Goal: Information Seeking & Learning: Learn about a topic

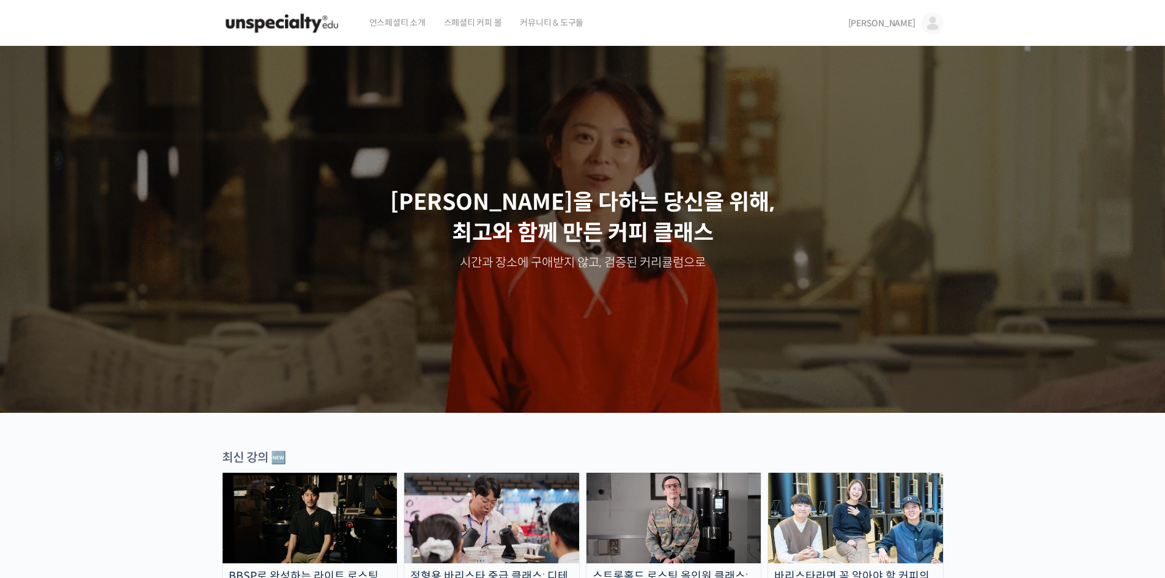
click at [244, 529] on img at bounding box center [310, 518] width 175 height 91
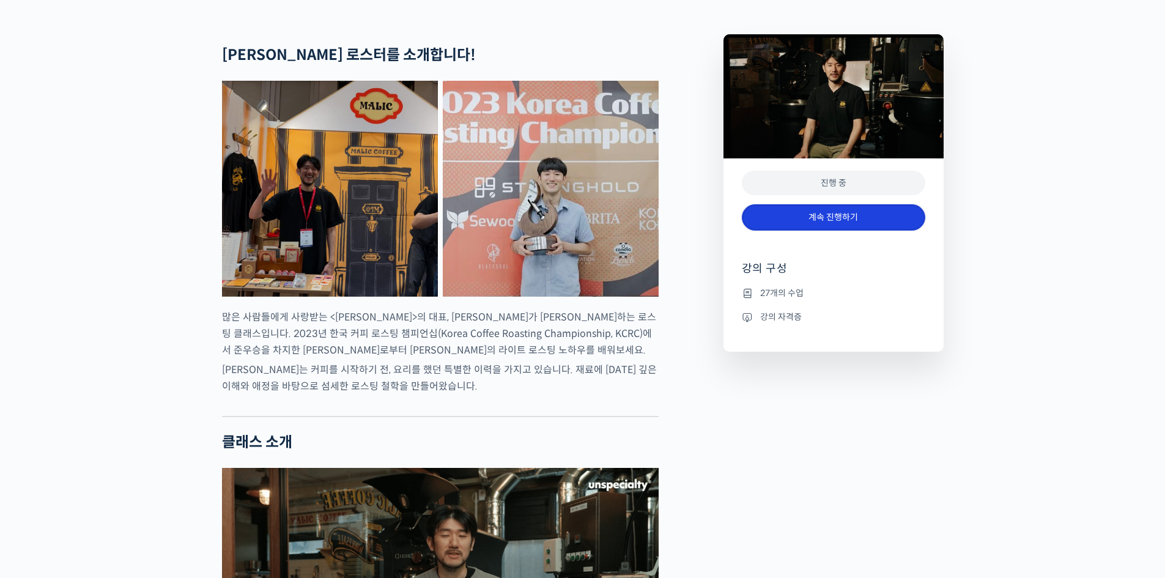
scroll to position [489, 0]
click at [844, 230] on link "계속 진행하기" at bounding box center [833, 217] width 183 height 26
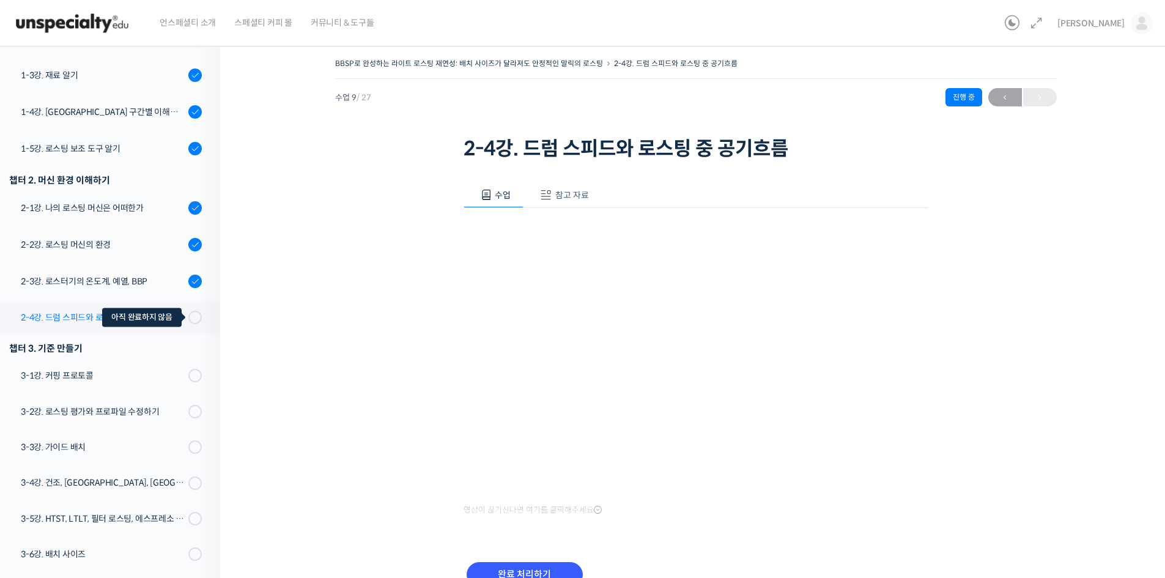
click at [188, 313] on span at bounding box center [191, 317] width 7 height 13
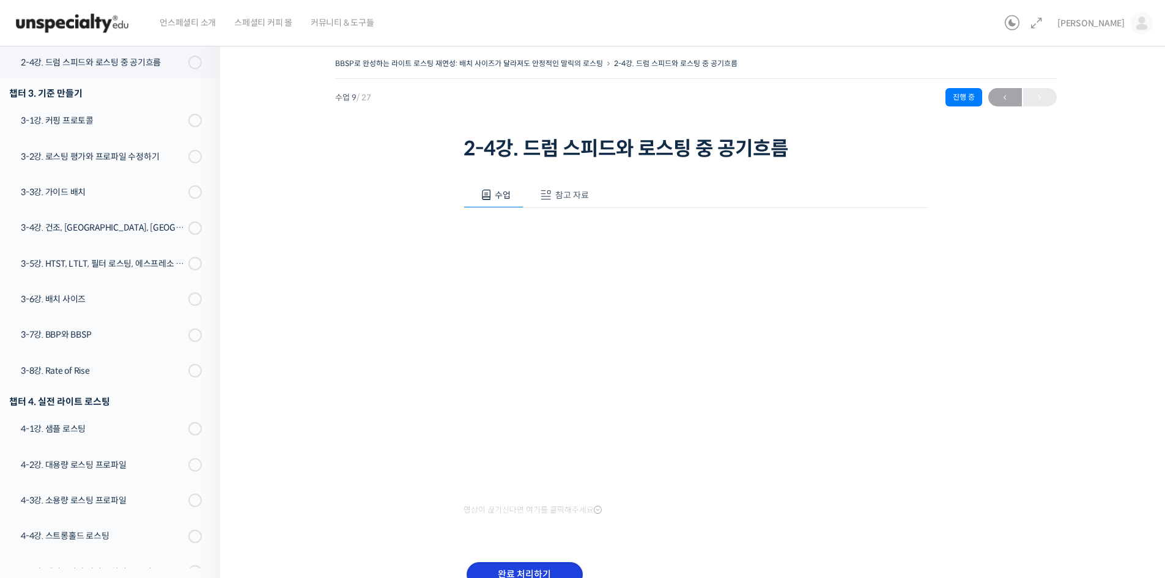
click at [556, 568] on input "완료 처리하기" at bounding box center [525, 574] width 116 height 25
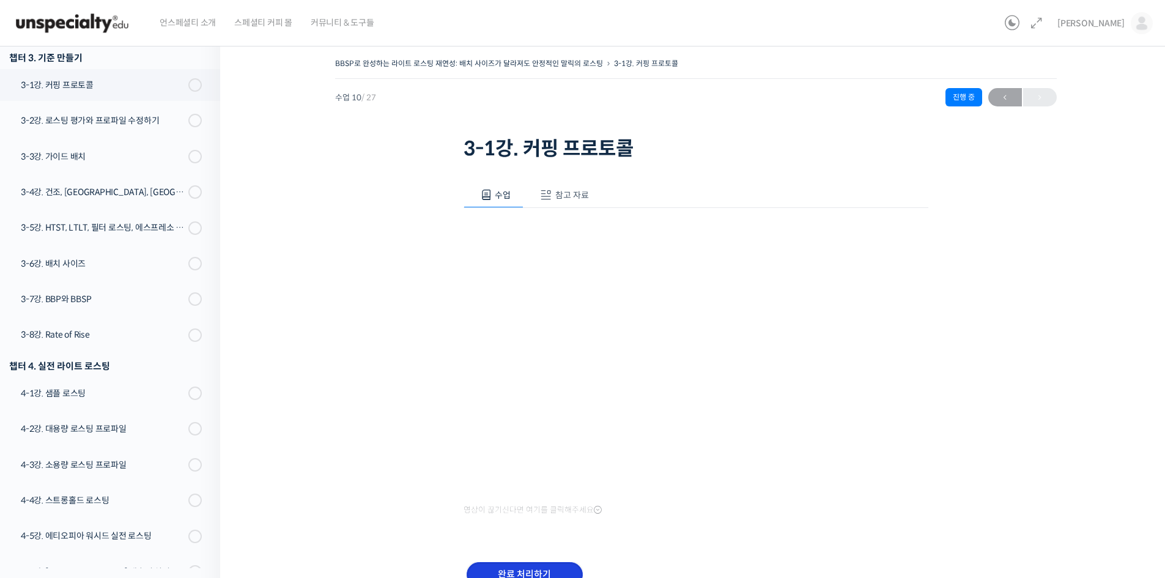
click at [534, 572] on input "완료 처리하기" at bounding box center [525, 574] width 116 height 25
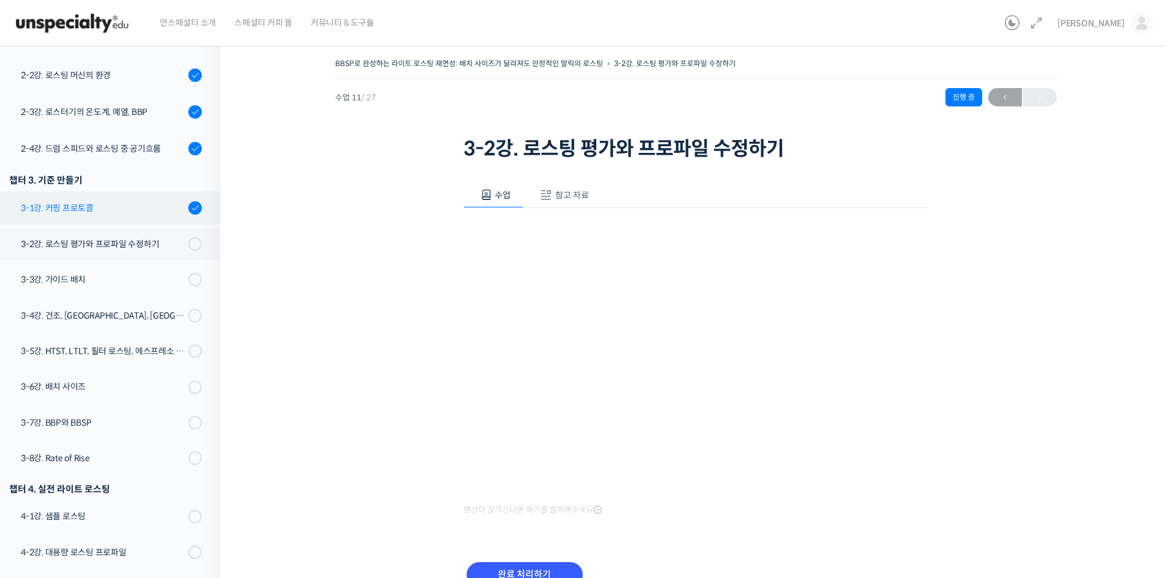
scroll to position [427, 0]
click at [122, 206] on div "3-1강. 커핑 프로토콜" at bounding box center [103, 208] width 164 height 13
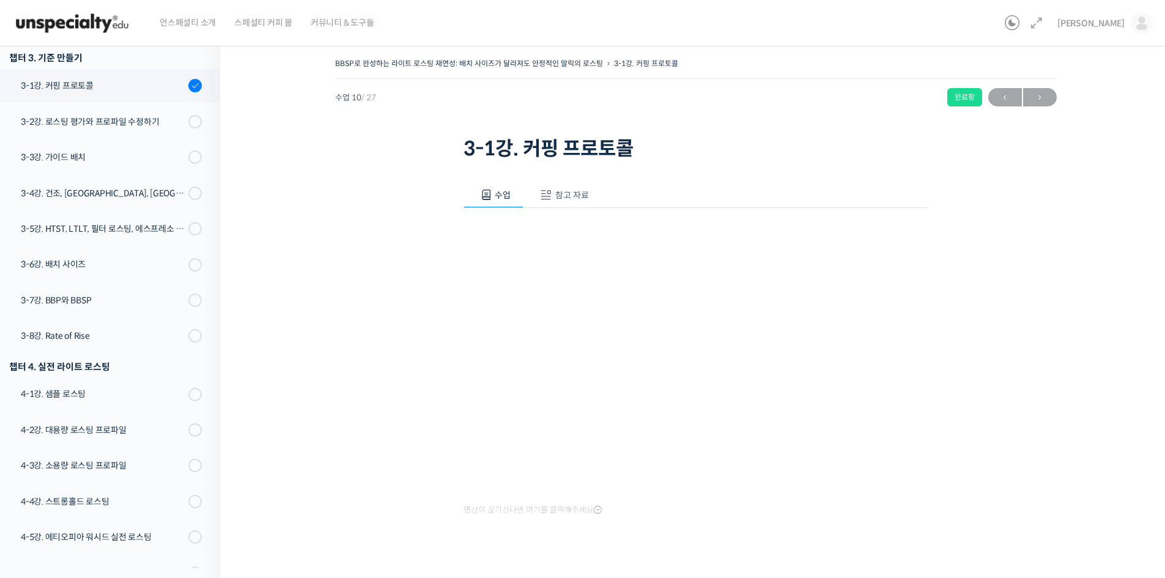
click at [571, 199] on span "참고 자료" at bounding box center [572, 195] width 34 height 11
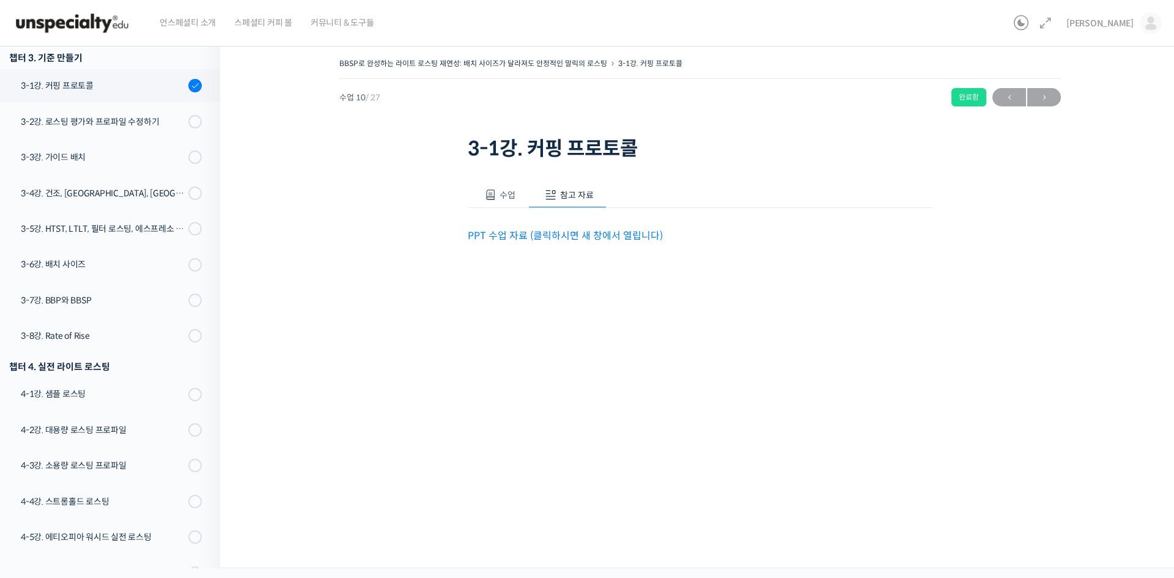
click at [564, 240] on link "PPT 수업 자료 (클릭하시면 새 창에서 열립니다)" at bounding box center [565, 235] width 195 height 13
click at [511, 191] on span "수업" at bounding box center [508, 195] width 16 height 11
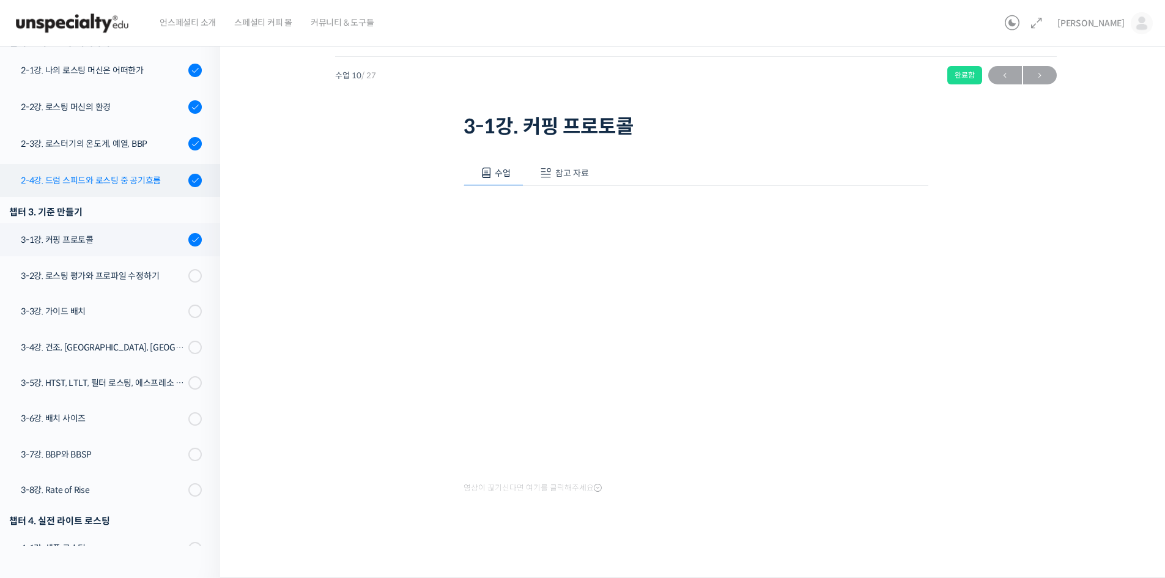
scroll to position [374, 0]
click at [130, 188] on link "2-4강. 드럼 스피드와 로스팅 중 공기흐름" at bounding box center [107, 181] width 226 height 33
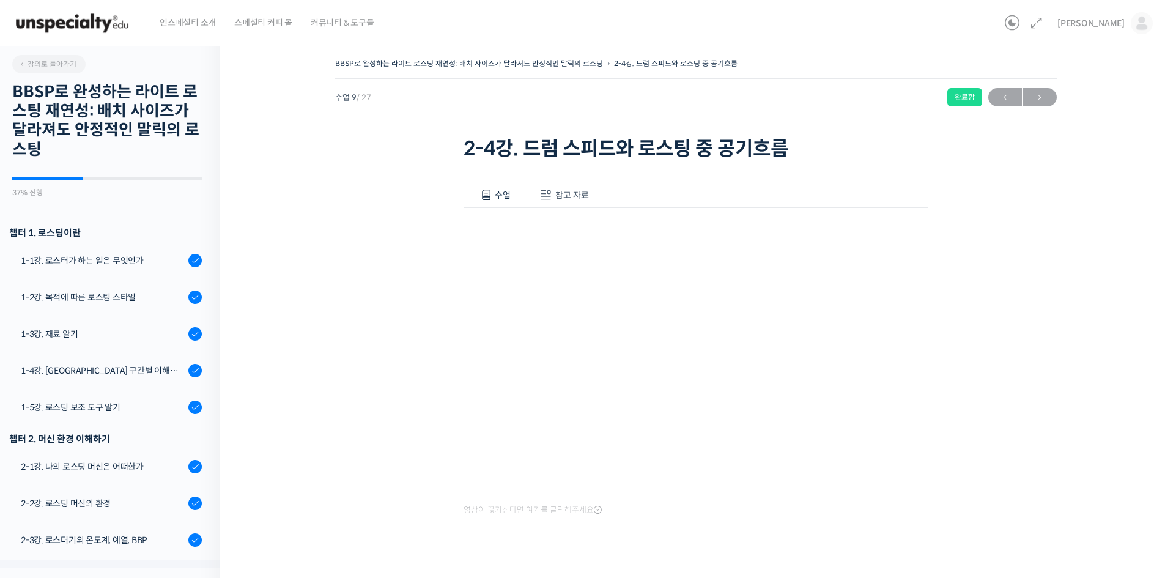
scroll to position [514, 0]
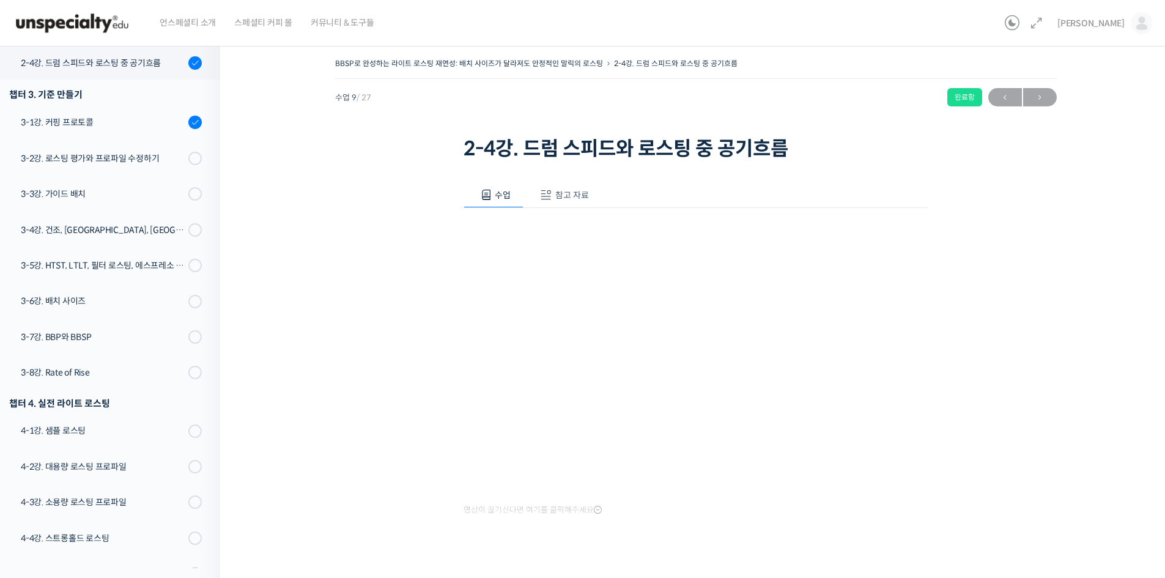
click at [573, 199] on span "참고 자료" at bounding box center [572, 195] width 34 height 11
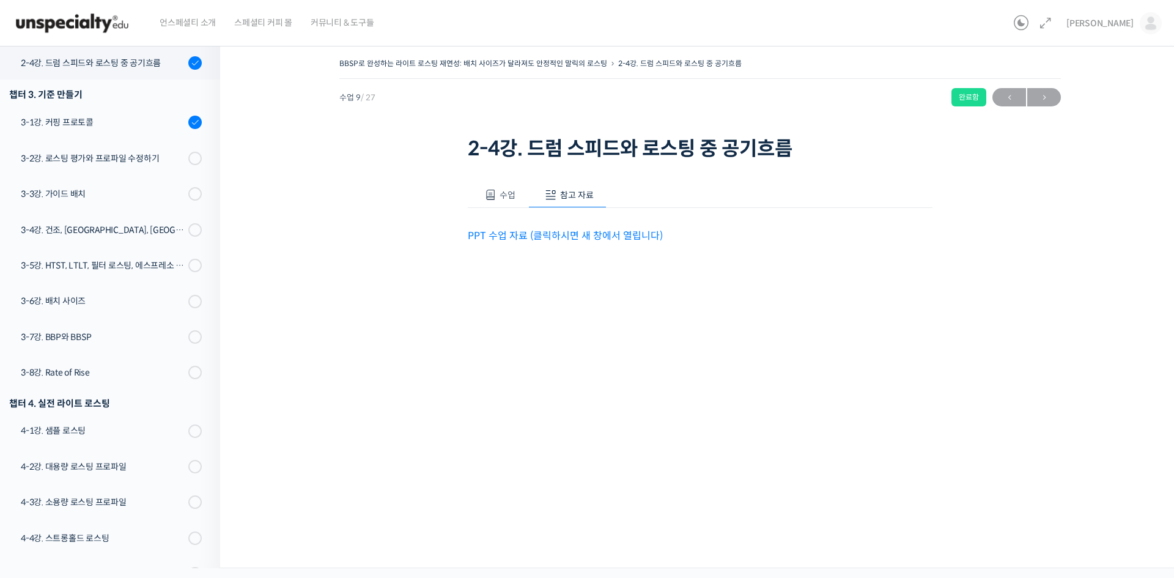
click at [577, 234] on link "PPT 수업 자료 (클릭하시면 새 창에서 열립니다)" at bounding box center [565, 235] width 195 height 13
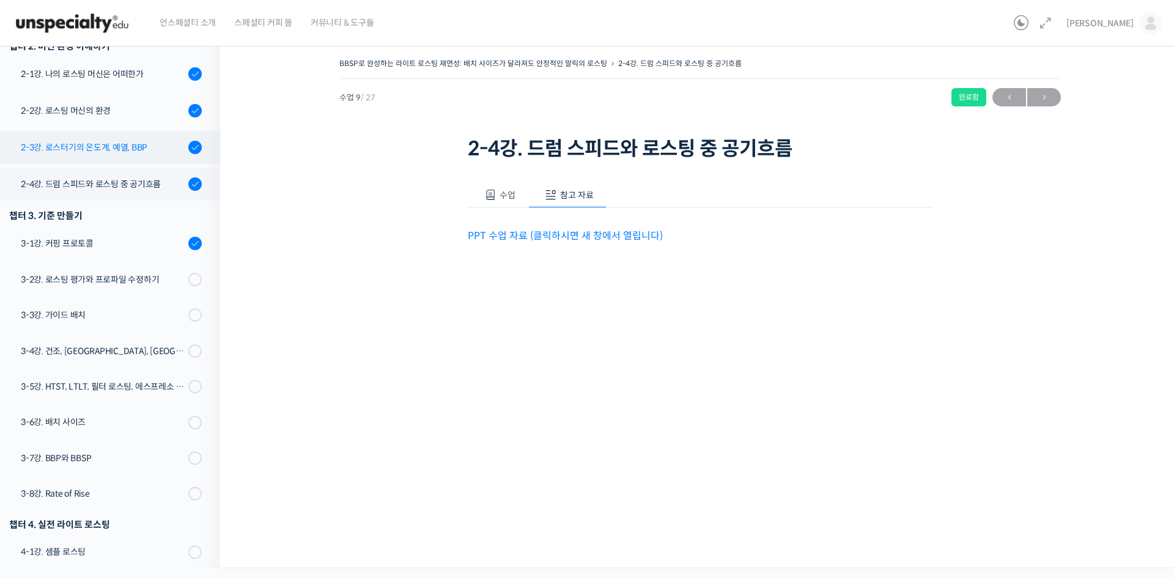
scroll to position [392, 0]
click at [111, 135] on link "2-3강. 로스터기의 온도계, 예열, BBP" at bounding box center [107, 147] width 226 height 33
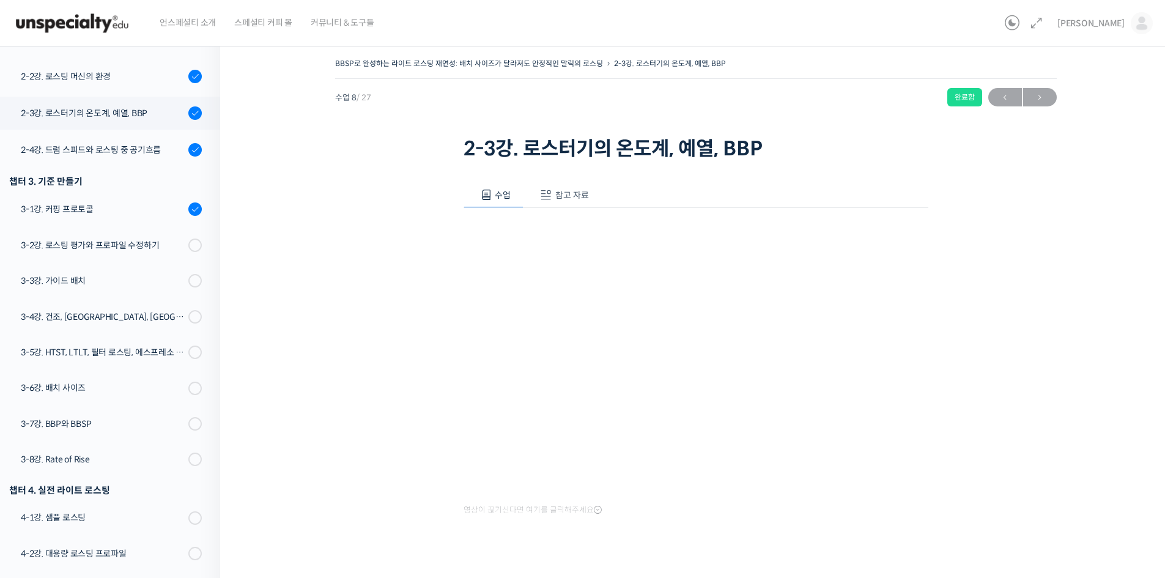
scroll to position [477, 0]
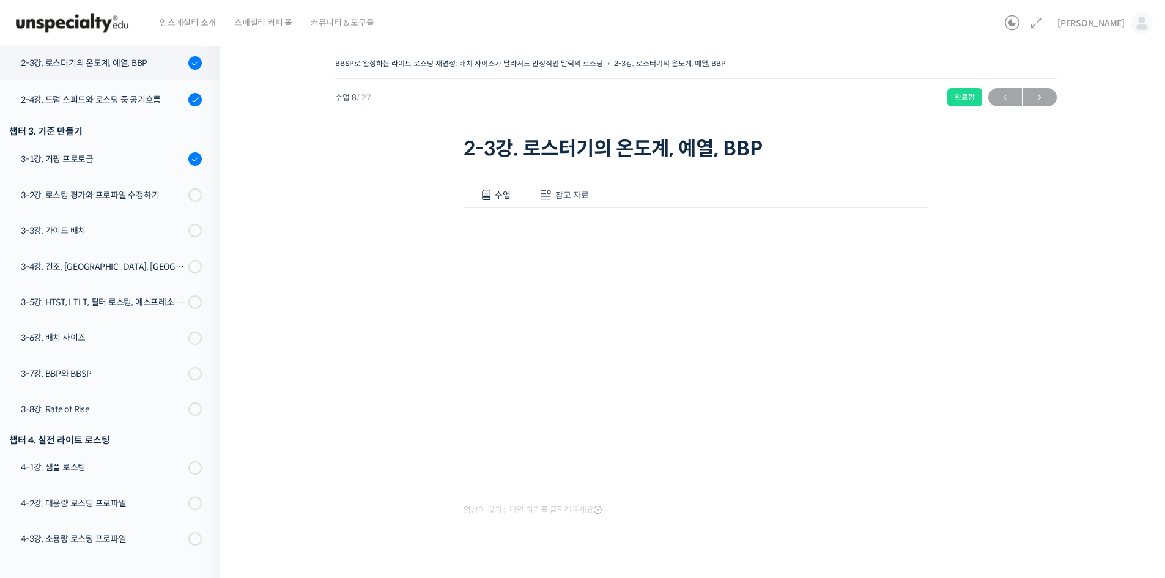
click at [572, 194] on span "참고 자료" at bounding box center [572, 195] width 34 height 11
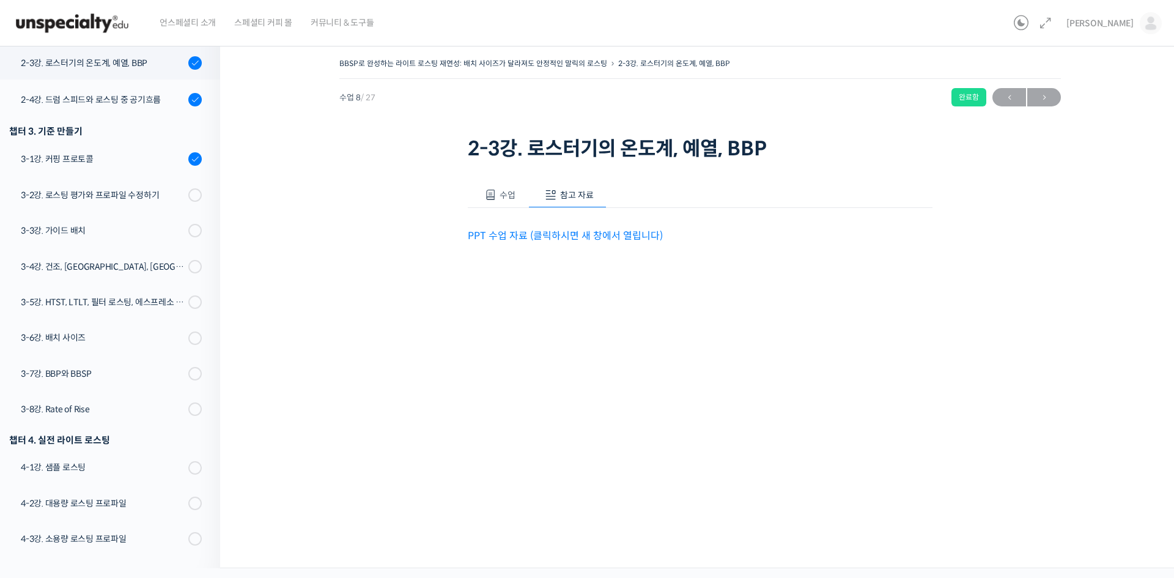
click at [575, 236] on link "PPT 수업 자료 (클릭하시면 새 창에서 열립니다)" at bounding box center [565, 235] width 195 height 13
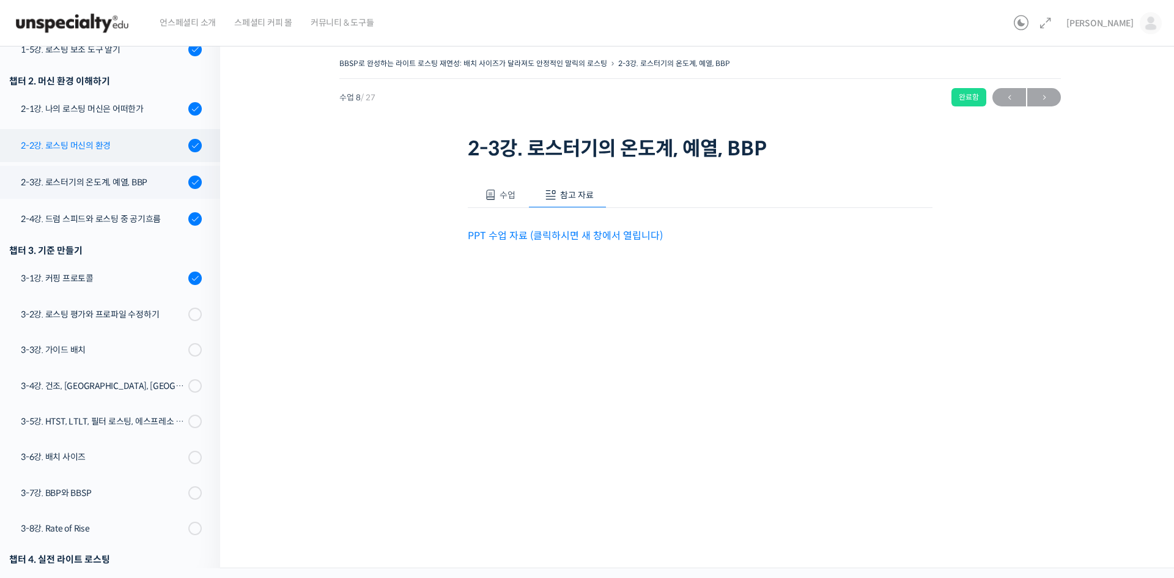
scroll to position [356, 0]
click at [155, 154] on link "2-2강. 로스팅 머신의 환경" at bounding box center [107, 147] width 226 height 33
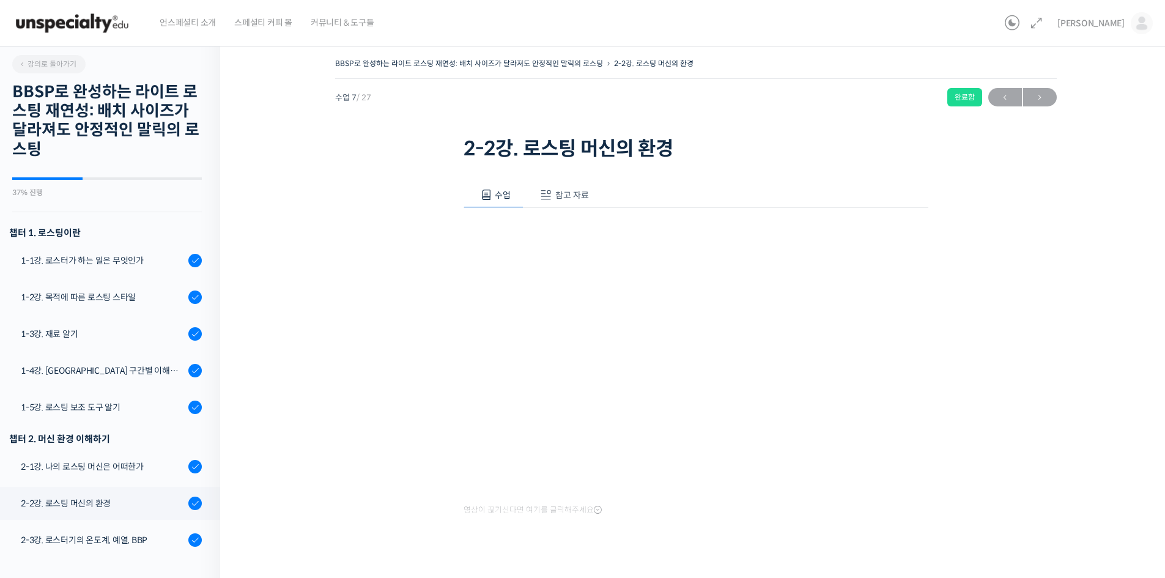
scroll to position [410, 0]
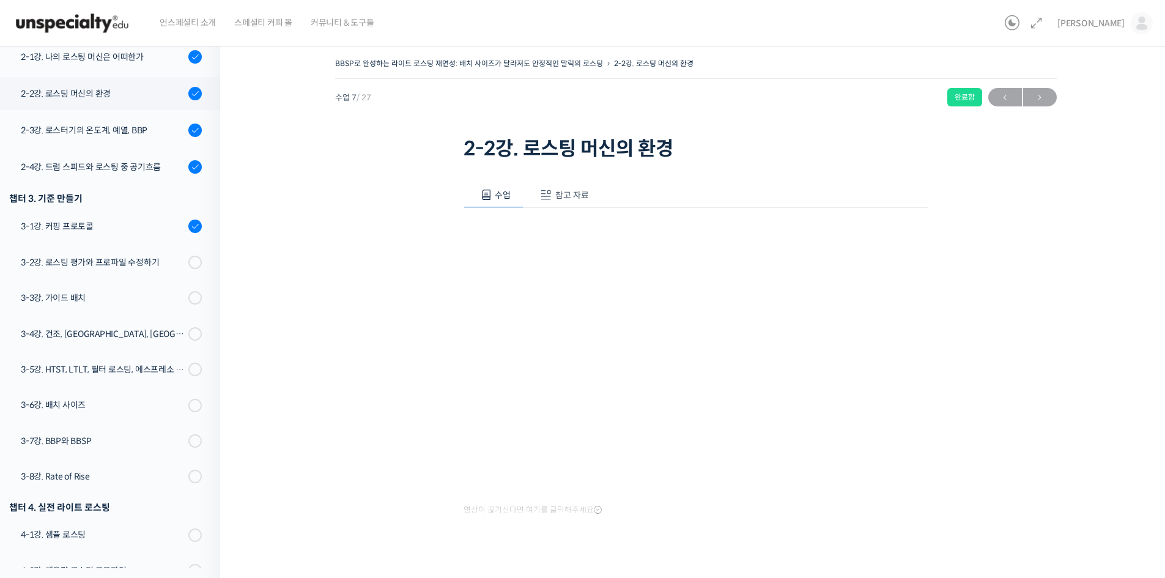
click at [552, 198] on span at bounding box center [546, 195] width 12 height 12
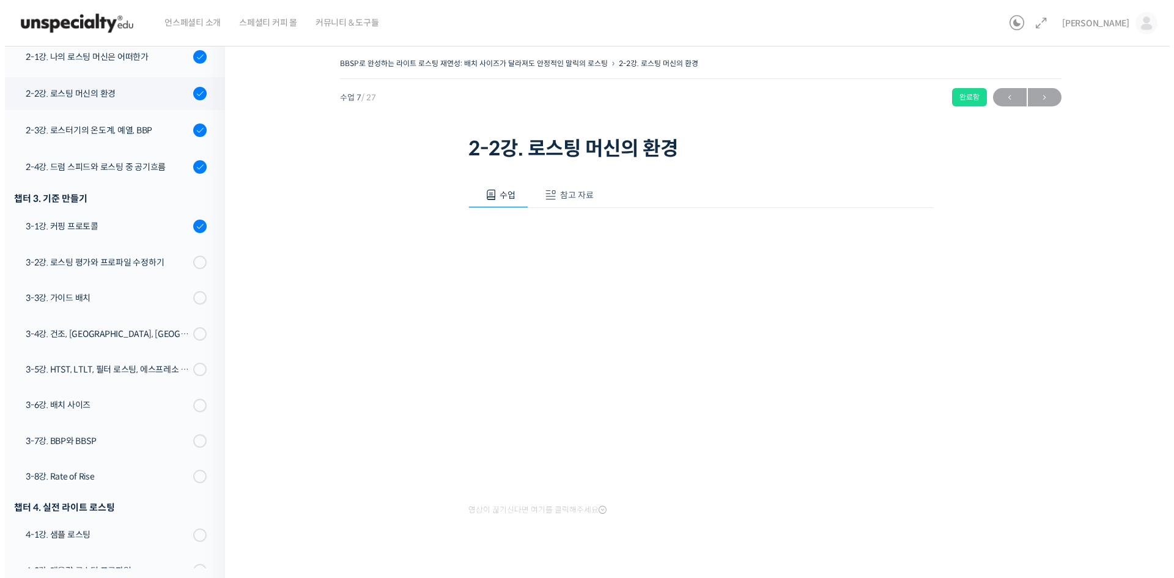
scroll to position [440, 0]
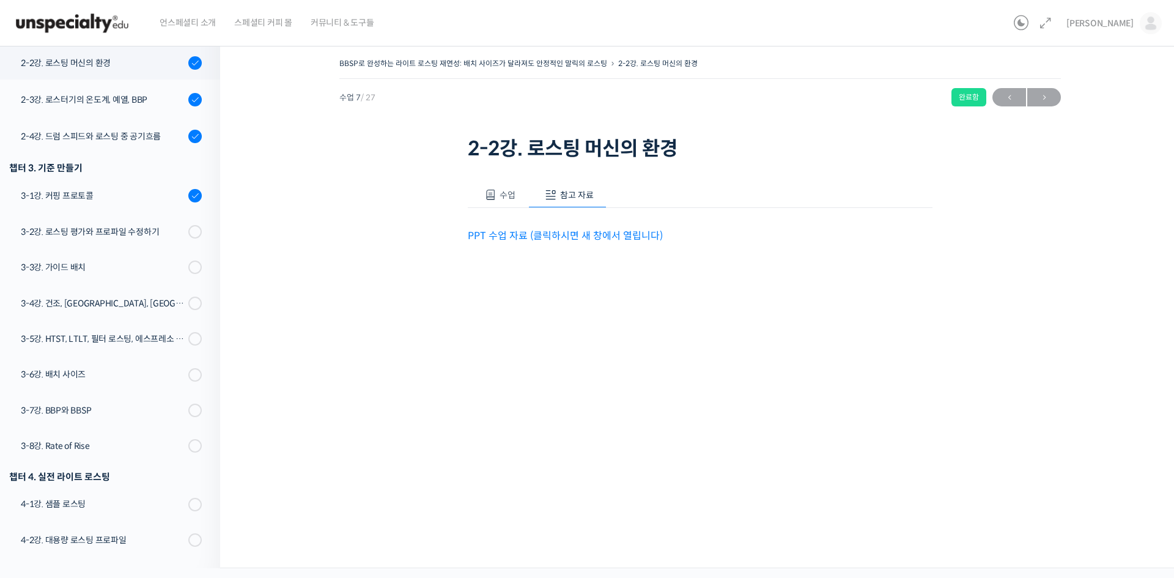
click at [572, 235] on link "PPT 수업 자료 (클릭하시면 새 창에서 열립니다)" at bounding box center [565, 235] width 195 height 13
click at [188, 236] on div at bounding box center [194, 231] width 13 height 13
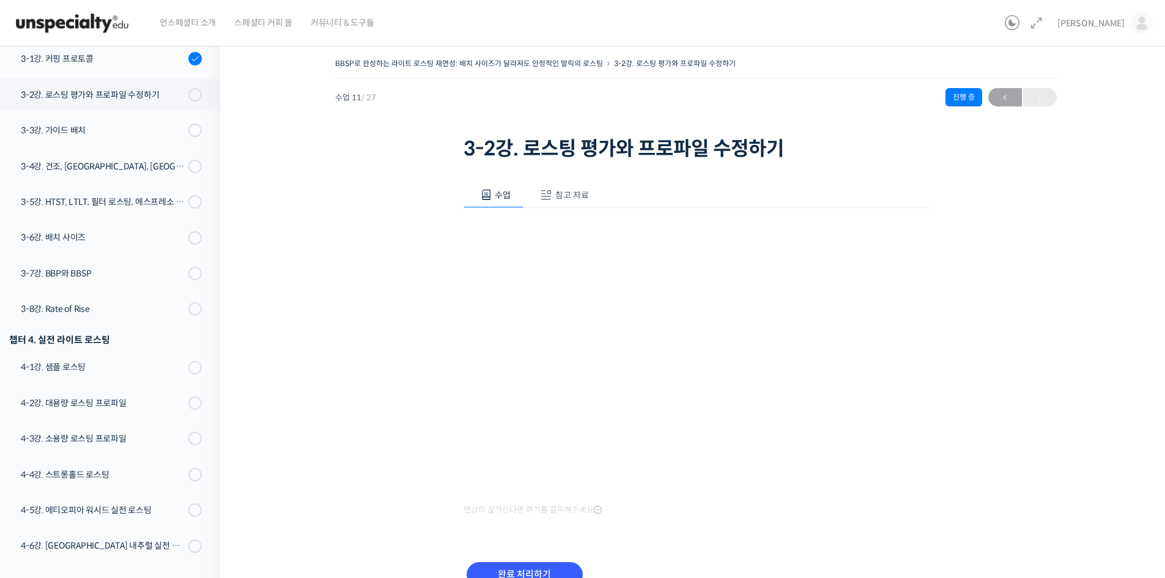
scroll to position [610, 0]
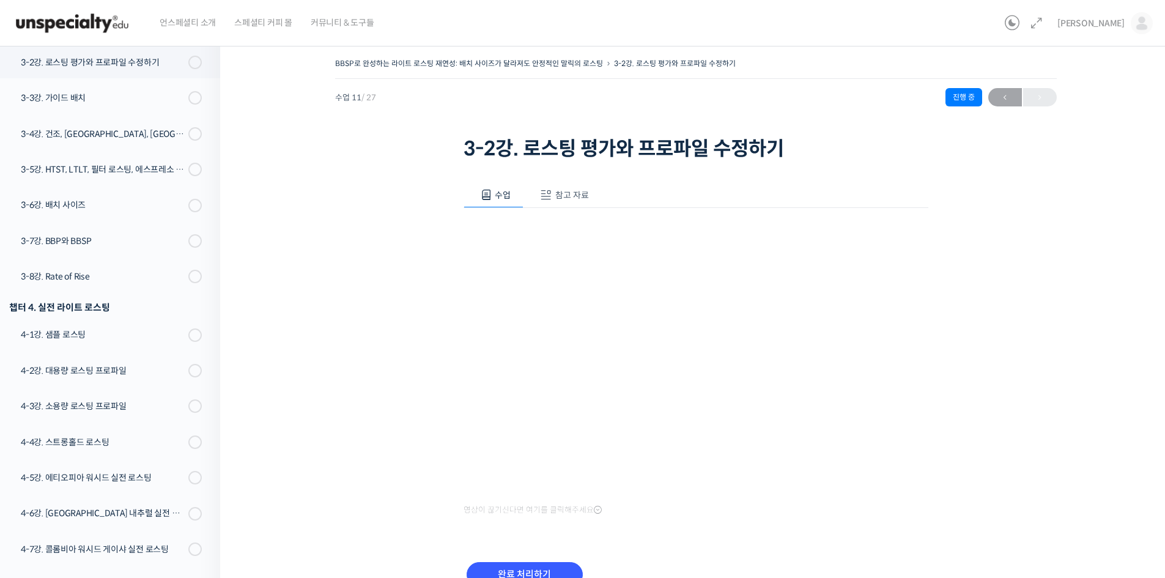
click at [571, 188] on button "참고 자료" at bounding box center [562, 195] width 78 height 26
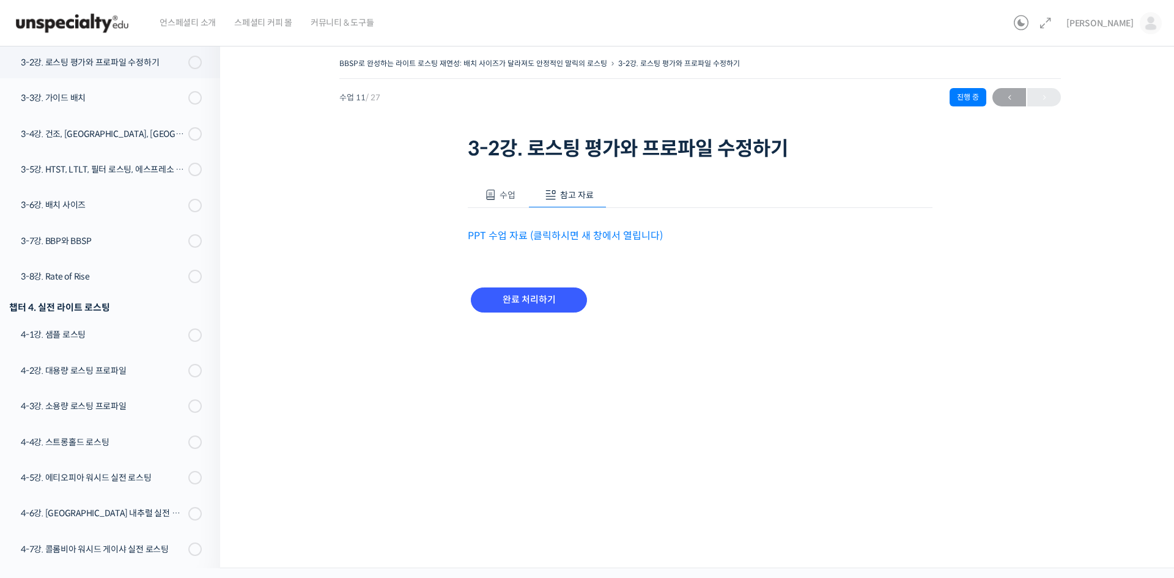
click at [554, 241] on link "PPT 수업 자료 (클릭하시면 새 창에서 열립니다)" at bounding box center [565, 235] width 195 height 13
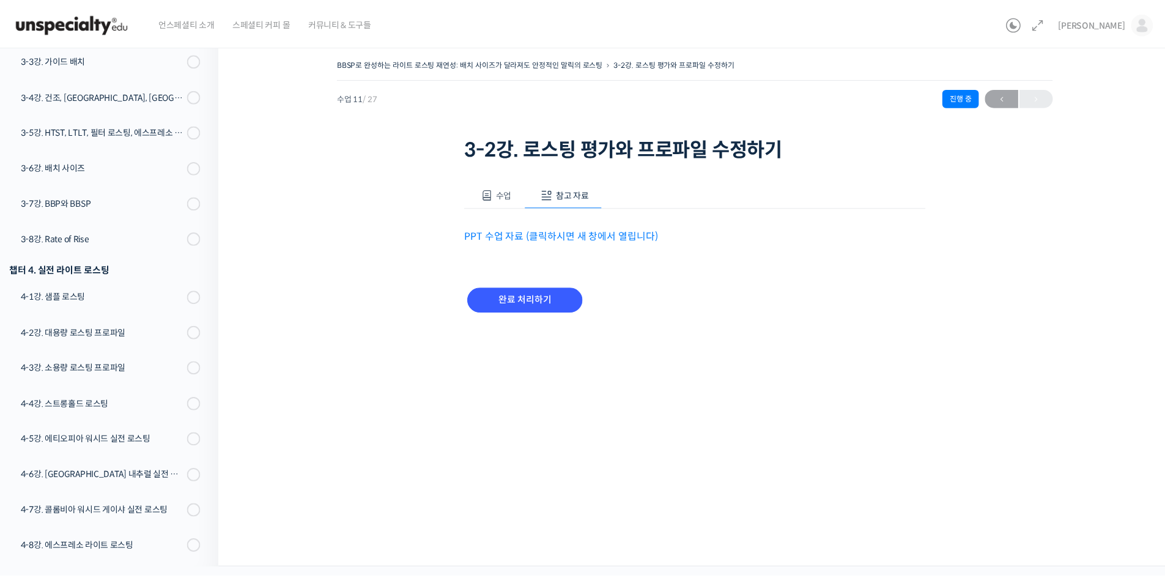
scroll to position [648, 0]
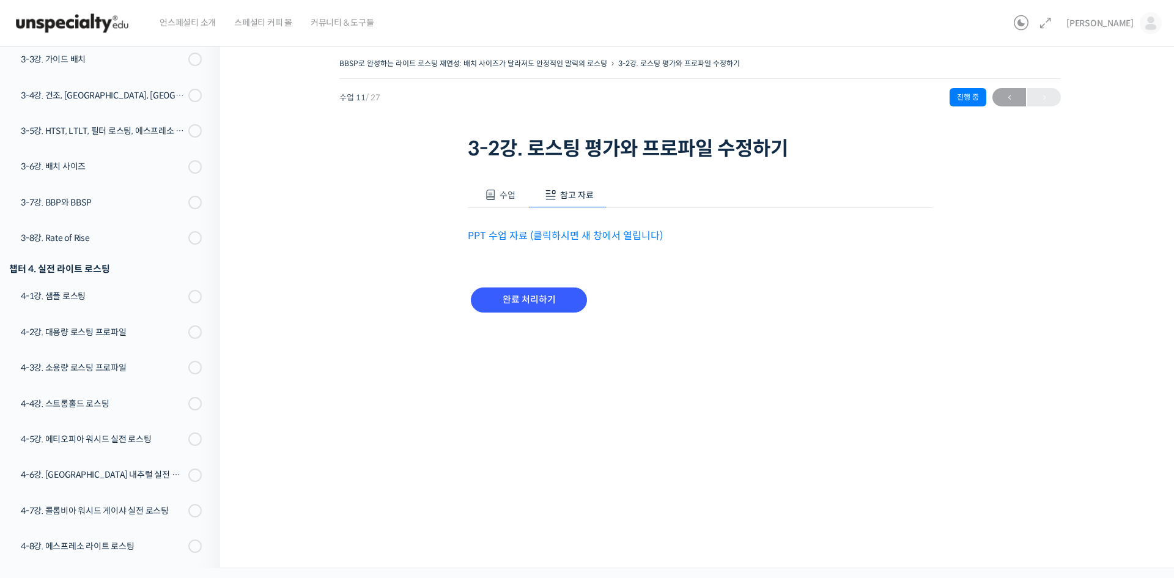
click at [498, 191] on button "수업" at bounding box center [498, 195] width 61 height 26
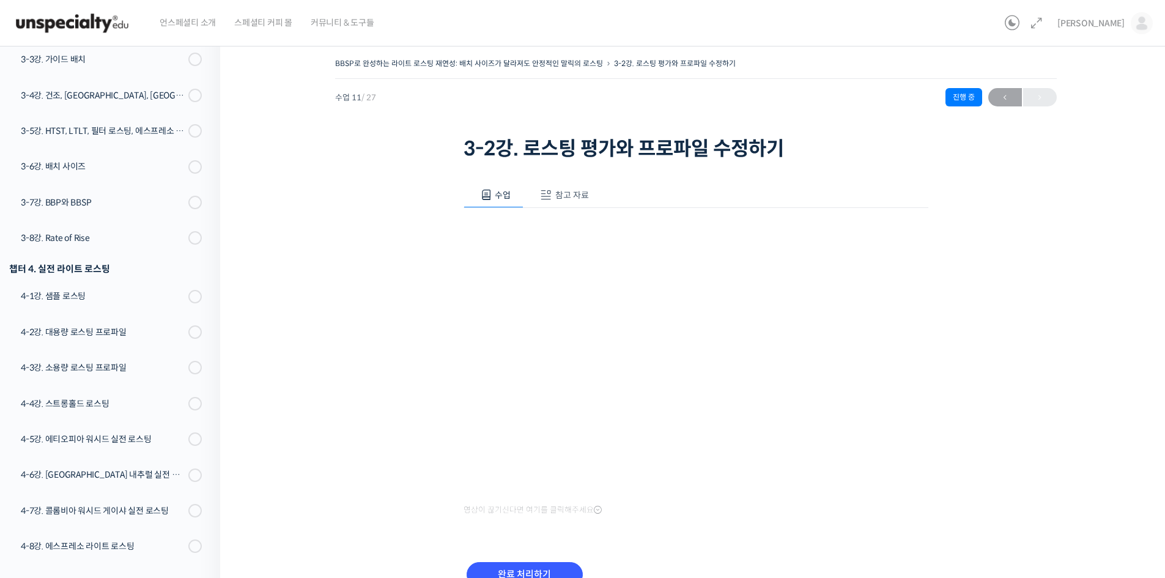
click at [1021, 374] on div "BBSP로 완성하는 라이트 로스팅 재연성: 배치 사이즈가 달라져도 안정적인 말릭의 로스팅 3-2강. 로스팅 평가와 프로파일 수정하기 진행 중 …" at bounding box center [695, 337] width 829 height 564
click at [506, 577] on input "완료 처리하기" at bounding box center [525, 574] width 116 height 25
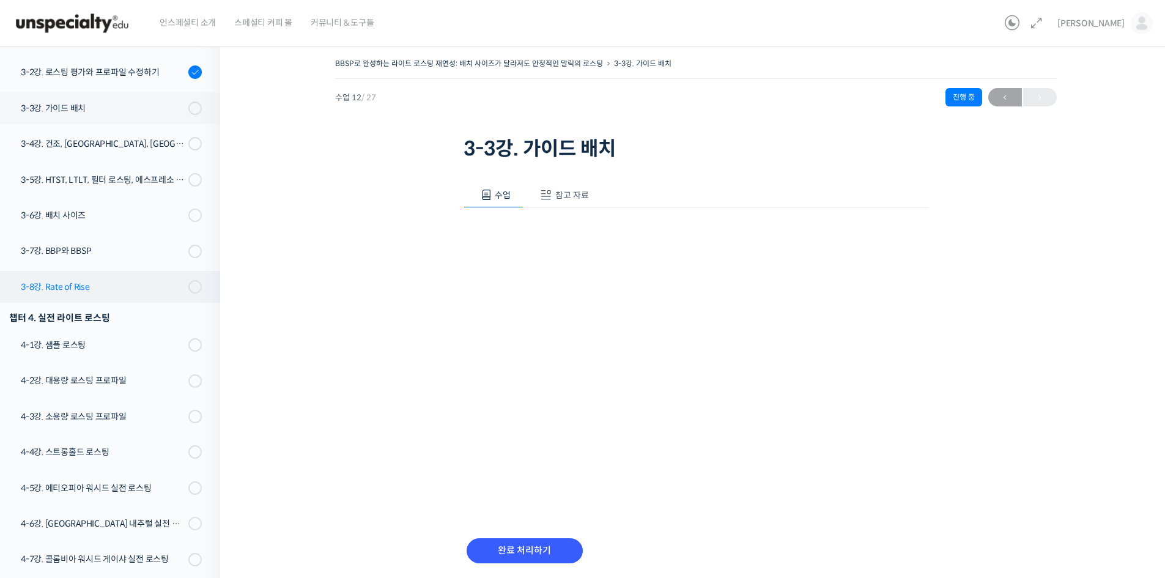
scroll to position [599, 0]
click at [574, 183] on button "참고 자료" at bounding box center [562, 195] width 78 height 26
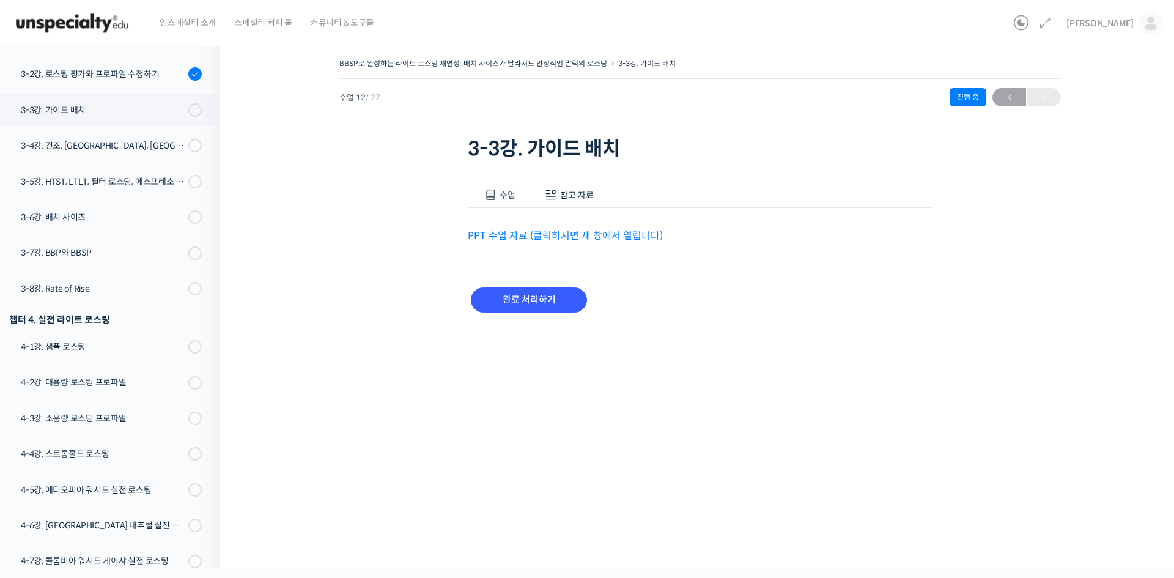
click at [566, 233] on link "PPT 수업 자료 (클릭하시면 새 창에서 열립니다)" at bounding box center [565, 235] width 195 height 13
click at [495, 192] on span at bounding box center [490, 195] width 12 height 12
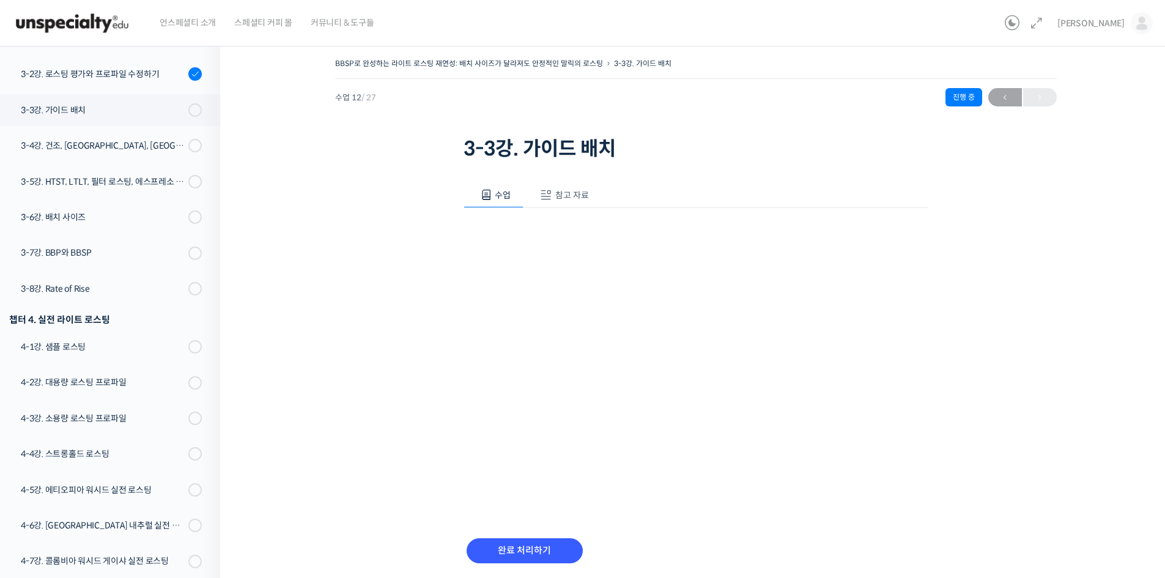
click at [972, 371] on div "BBSP로 완성하는 라이트 로스팅 재연성: 배치 사이즈가 달라져도 안정적인 말릭의 로스팅 3-3강. 가이드 배치 진행 중 수업 12 / 27 …" at bounding box center [695, 325] width 829 height 541
click at [505, 543] on input "완료 처리하기" at bounding box center [525, 550] width 116 height 25
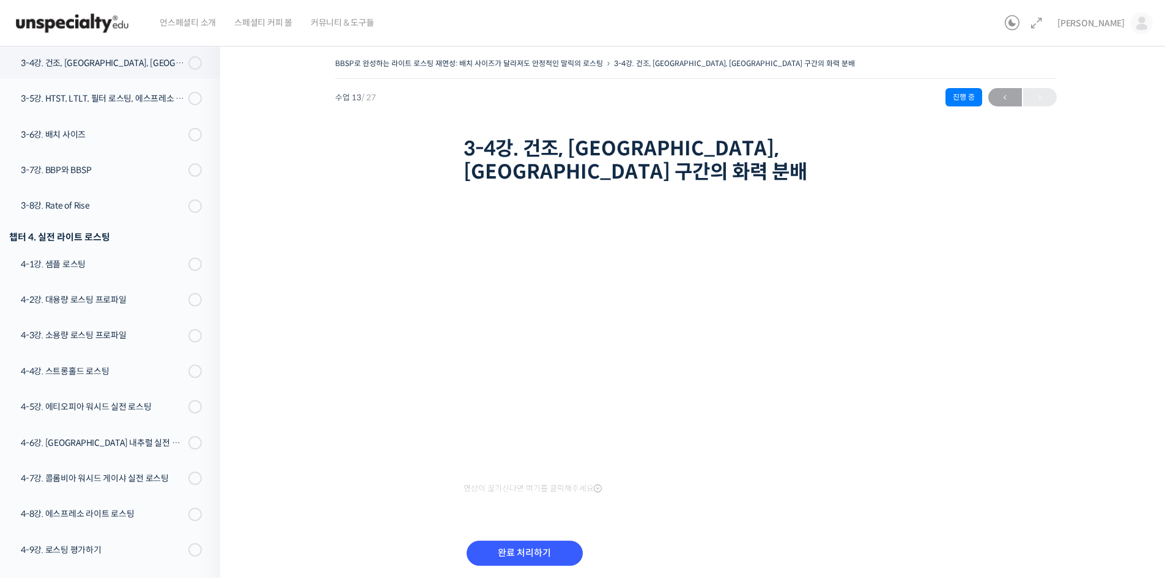
scroll to position [683, 0]
